Goal: Task Accomplishment & Management: Use online tool/utility

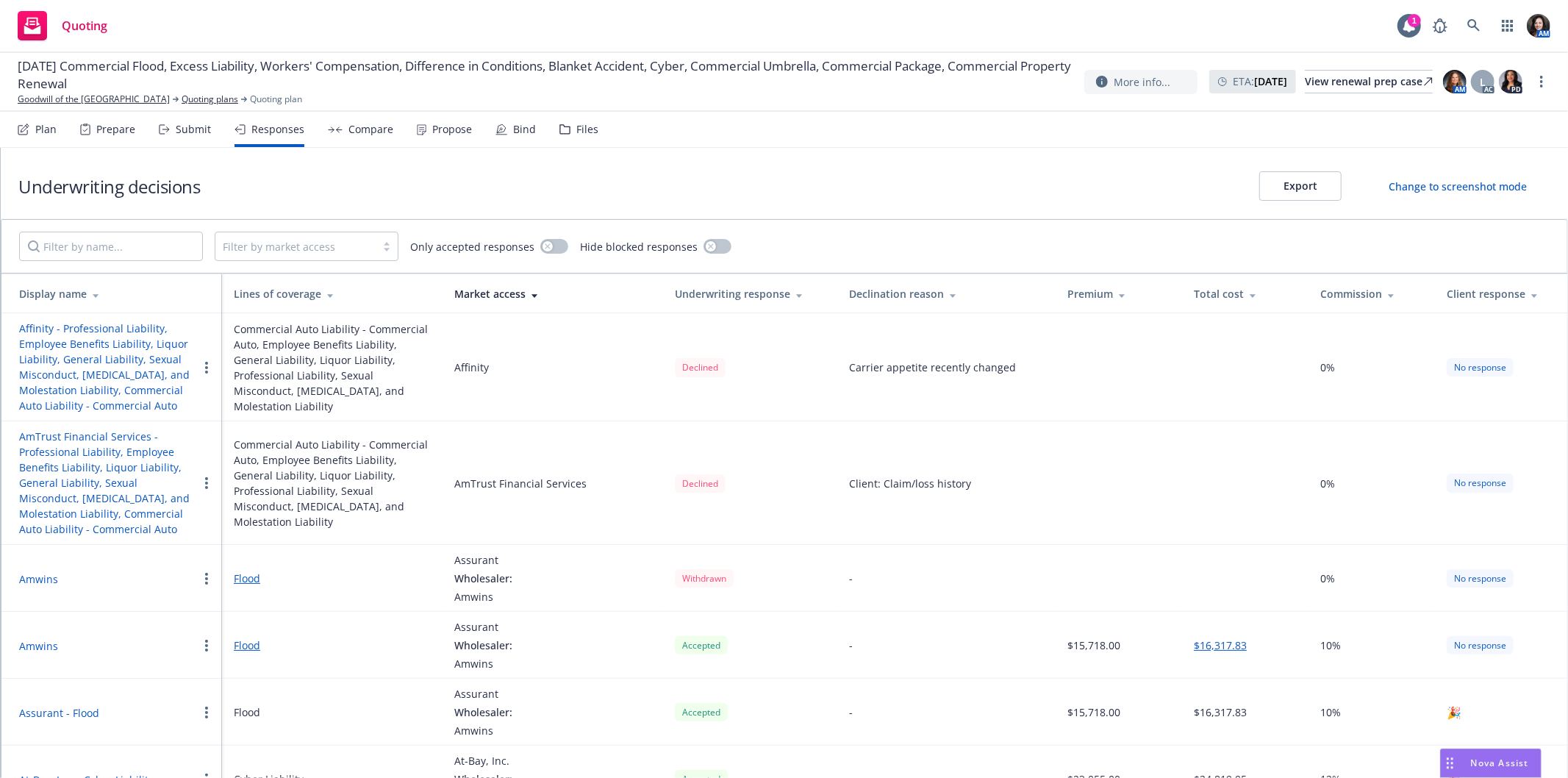
scroll to position [1696, 0]
